Goal: Task Accomplishment & Management: Complete application form

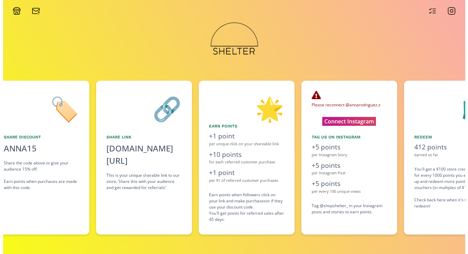
scroll to position [0, 308]
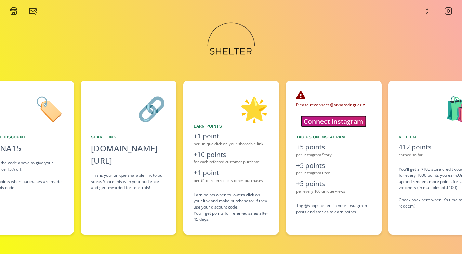
click at [326, 122] on button "Connect Instagram" at bounding box center [333, 121] width 64 height 11
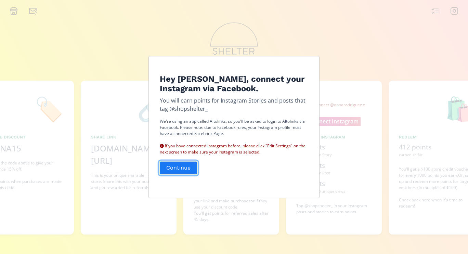
click at [182, 164] on button "Continue" at bounding box center [178, 168] width 39 height 15
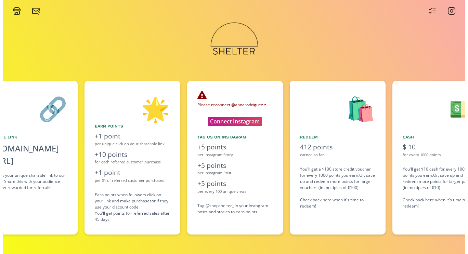
scroll to position [0, 410]
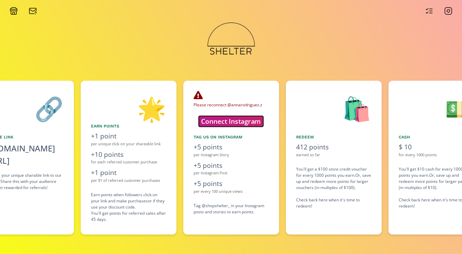
click at [222, 124] on button "Connect Instagram" at bounding box center [231, 121] width 64 height 11
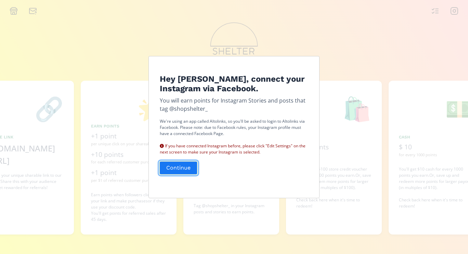
click at [185, 167] on button "Continue" at bounding box center [178, 168] width 39 height 15
